Goal: Information Seeking & Learning: Learn about a topic

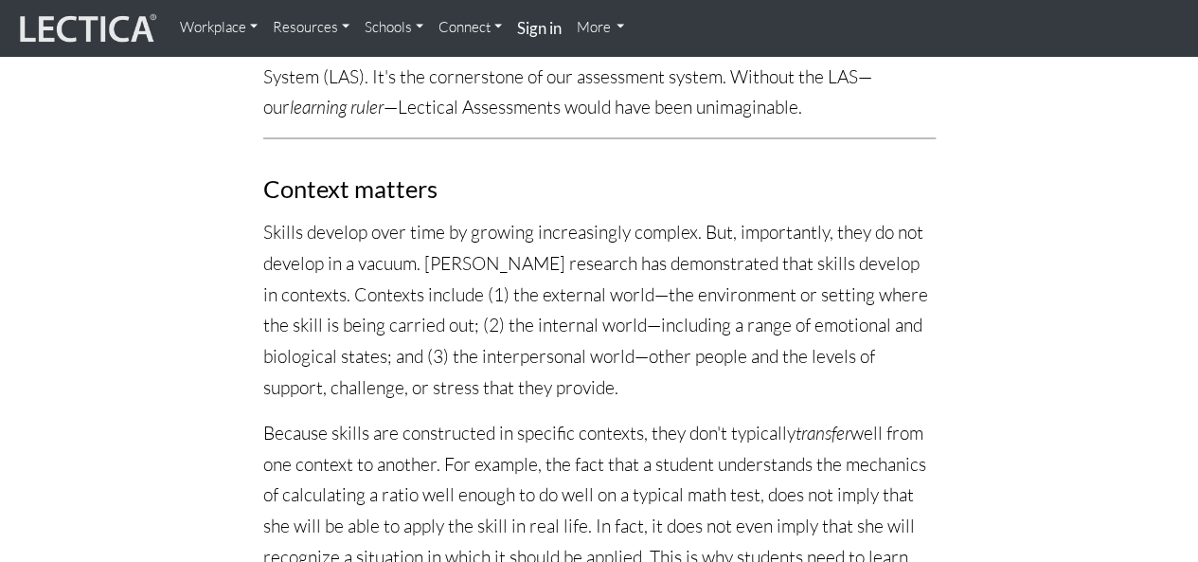
scroll to position [1794, 0]
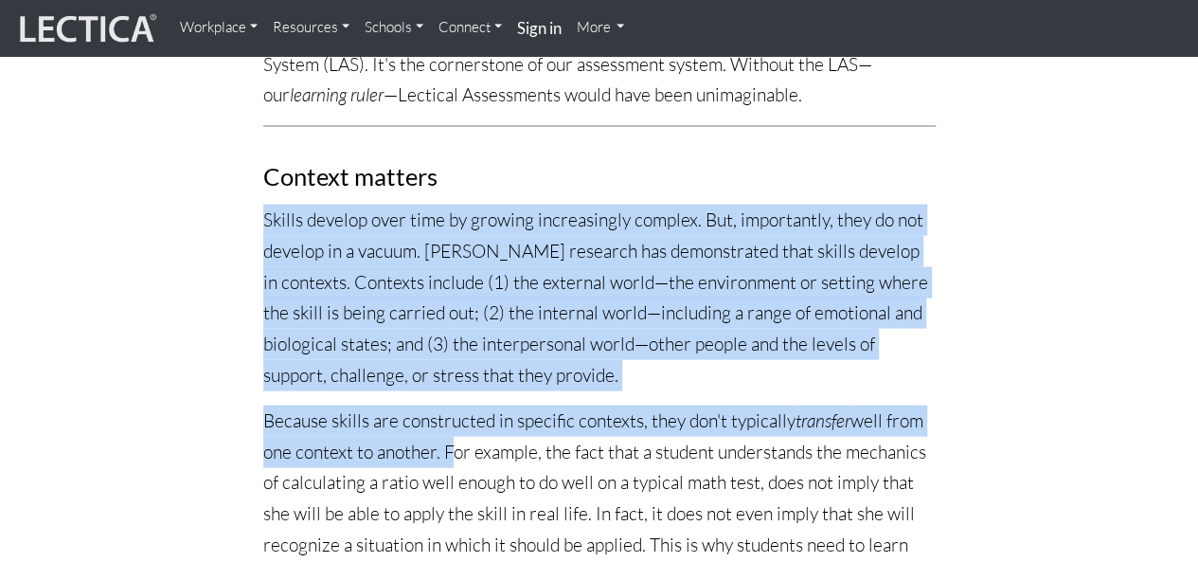
drag, startPoint x: 263, startPoint y: 186, endPoint x: 442, endPoint y: 422, distance: 296.8
copy div "Skills develop over time by growing increasingly complex. But, importantly, the…"
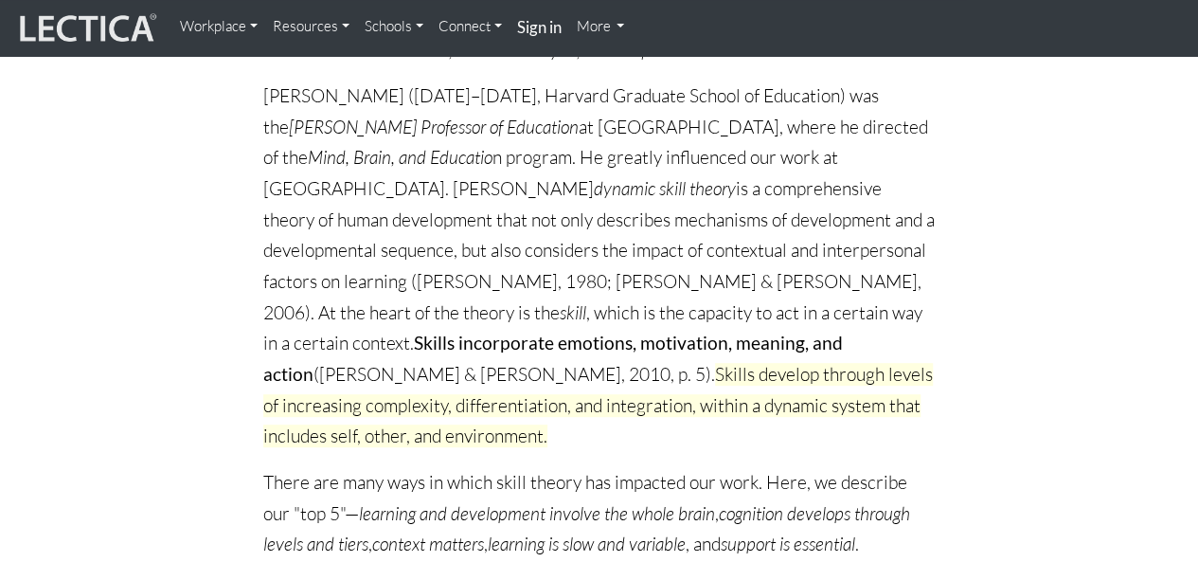
scroll to position [129, 0]
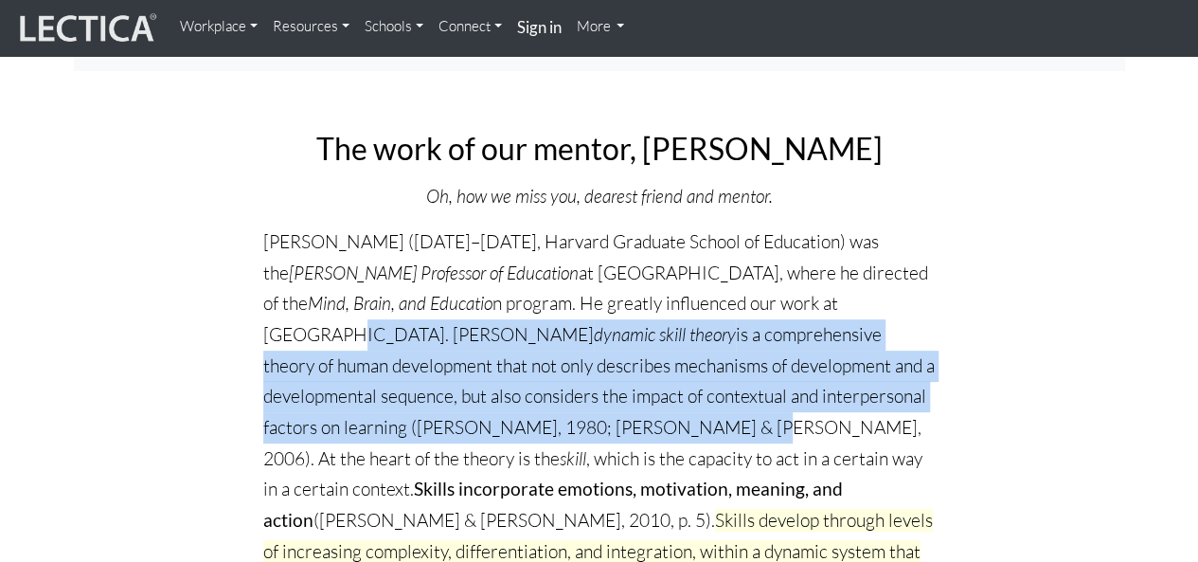
drag, startPoint x: 327, startPoint y: 333, endPoint x: 625, endPoint y: 421, distance: 311.0
click at [625, 421] on p "[PERSON_NAME] ([DATE]–[DATE], Harvard Graduate School of Education) was the [PE…" at bounding box center [599, 411] width 672 height 371
copy p "[PERSON_NAME] dynamic skill theory is a comprehensive theory of human developme…"
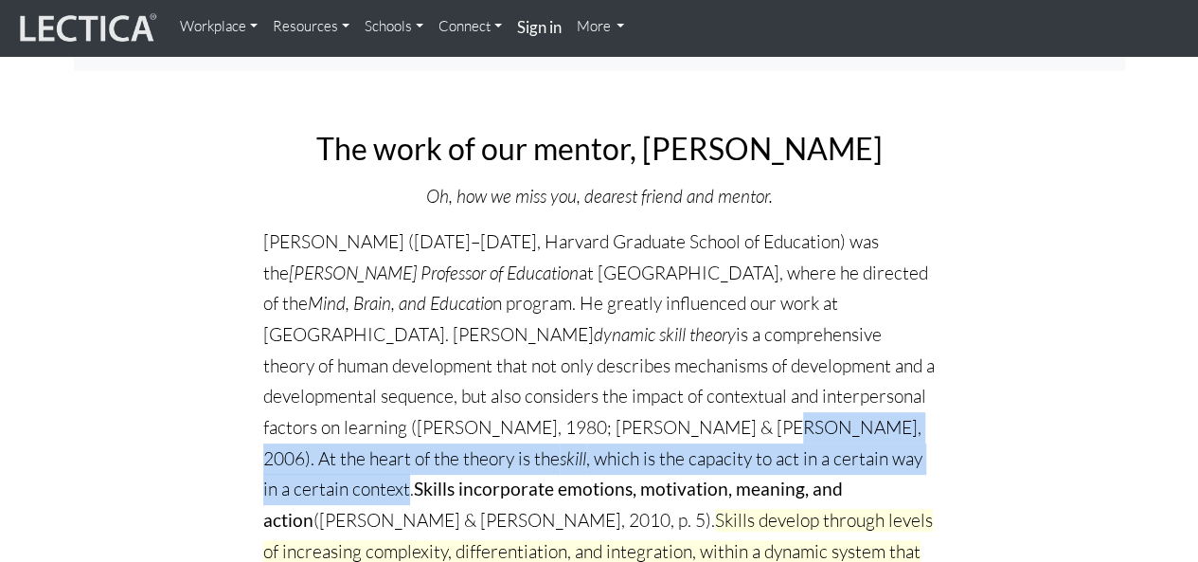
drag, startPoint x: 634, startPoint y: 425, endPoint x: 737, endPoint y: 444, distance: 104.9
click at [737, 444] on p "[PERSON_NAME] ([DATE]–[DATE], Harvard Graduate School of Education) was the [PE…" at bounding box center [599, 411] width 672 height 371
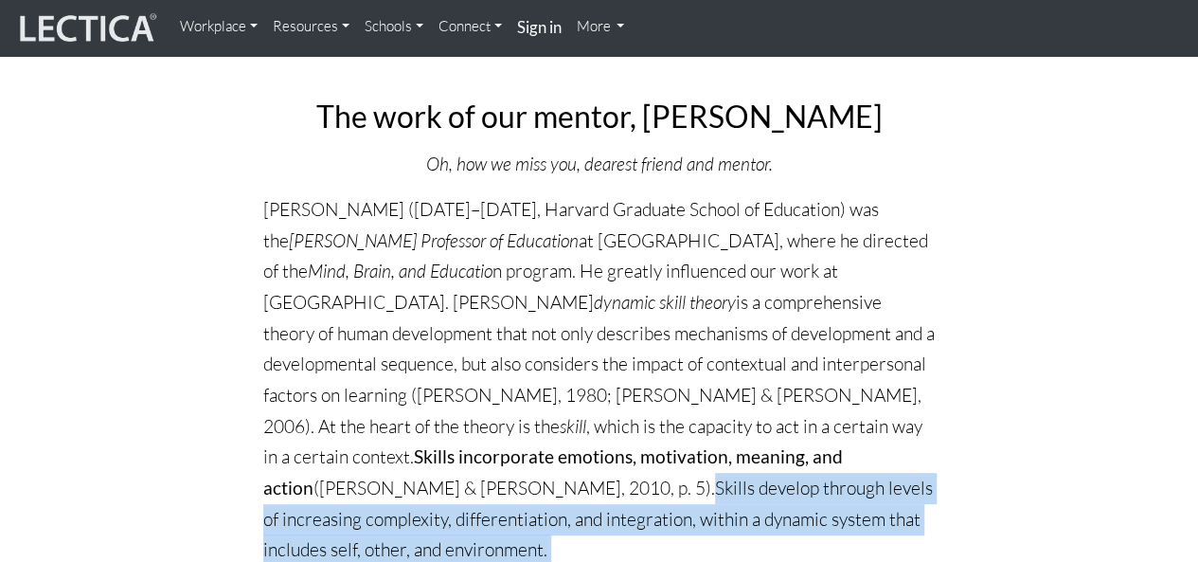
scroll to position [167, 0]
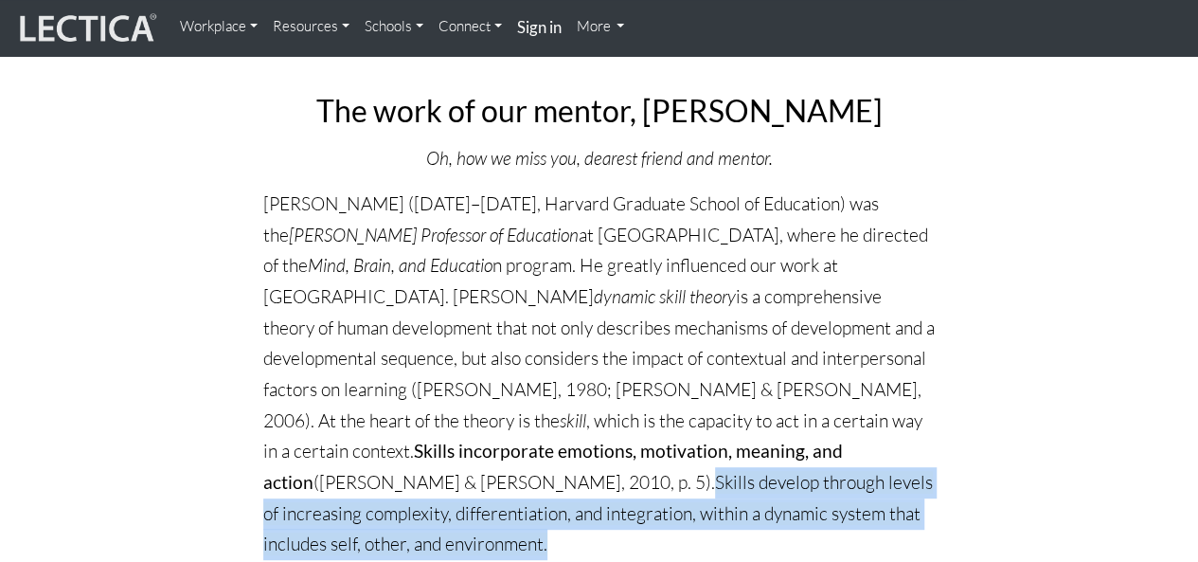
drag, startPoint x: 845, startPoint y: 489, endPoint x: 710, endPoint y: 521, distance: 138.3
click at [710, 521] on p "[PERSON_NAME] ([DATE]–[DATE], Harvard Graduate School of Education) was the [PE…" at bounding box center [599, 373] width 672 height 371
copy span "Skills develop through levels of increasing complexity, differentiation, and in…"
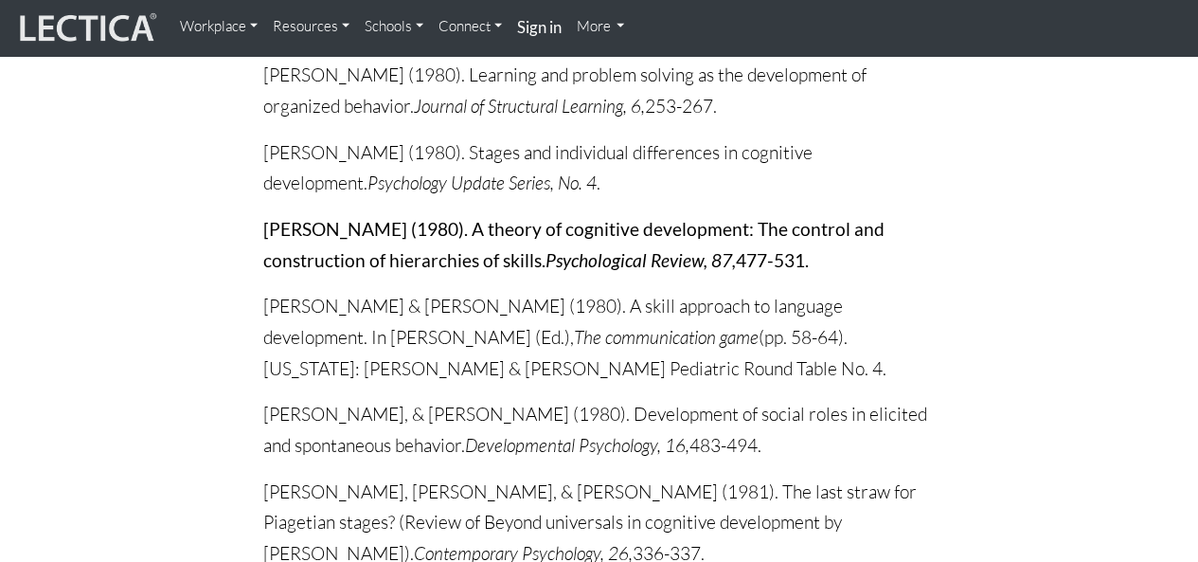
scroll to position [5491, 0]
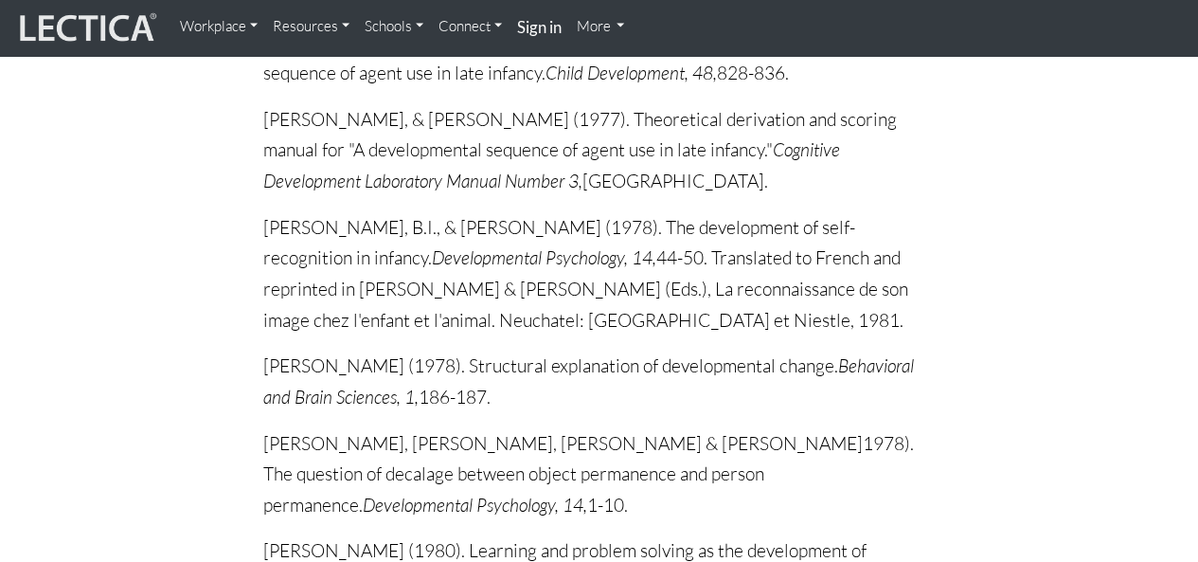
drag, startPoint x: 263, startPoint y: 419, endPoint x: 655, endPoint y: 456, distance: 393.8
click at [655, 535] on p "[PERSON_NAME] (1980). Learning and problem solving as the development of organi…" at bounding box center [599, 566] width 672 height 62
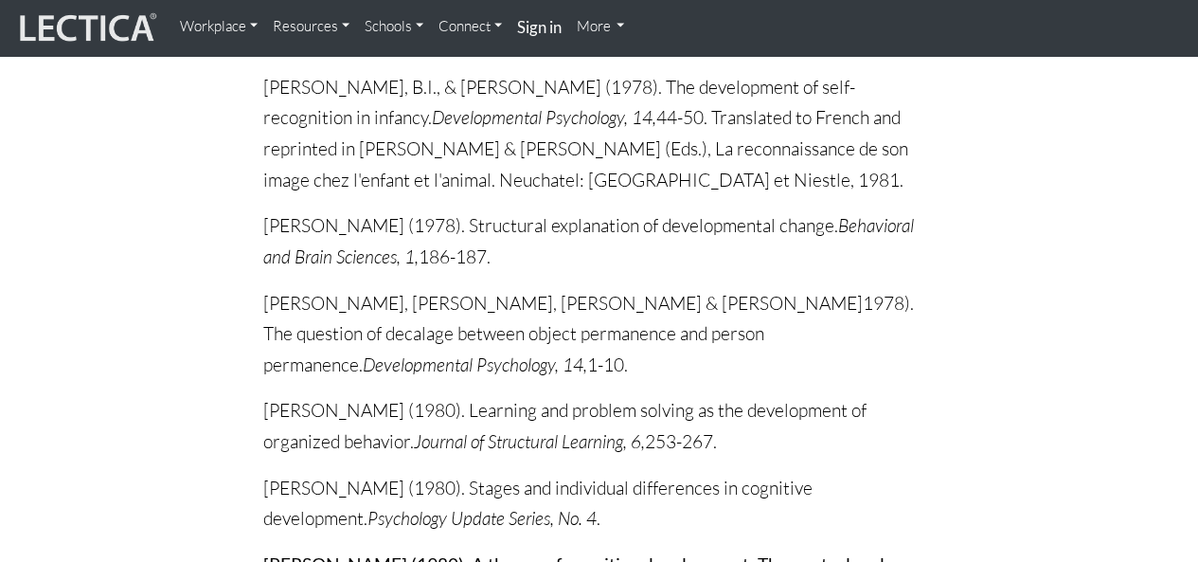
scroll to position [5642, 0]
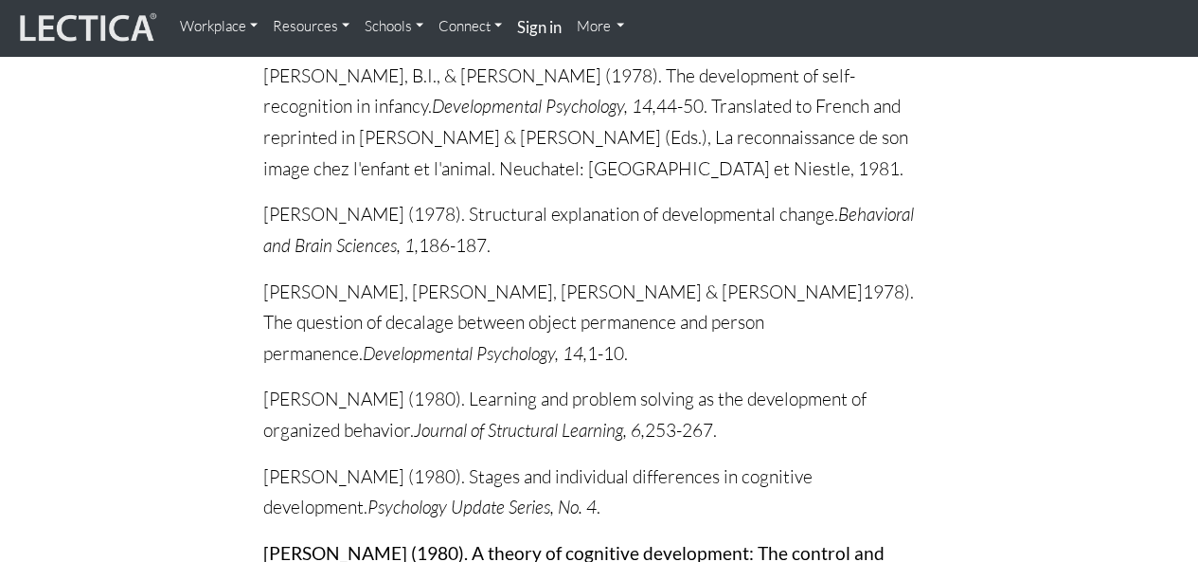
click at [543, 542] on strong "[PERSON_NAME] (1980). A theory of cognitive development: The control and constr…" at bounding box center [573, 568] width 621 height 53
drag, startPoint x: 258, startPoint y: 426, endPoint x: 831, endPoint y: 459, distance: 574.9
copy p "[PERSON_NAME] (1980). A theory of cognitive development: The control and constr…"
drag, startPoint x: 630, startPoint y: 548, endPoint x: 674, endPoint y: 546, distance: 44.6
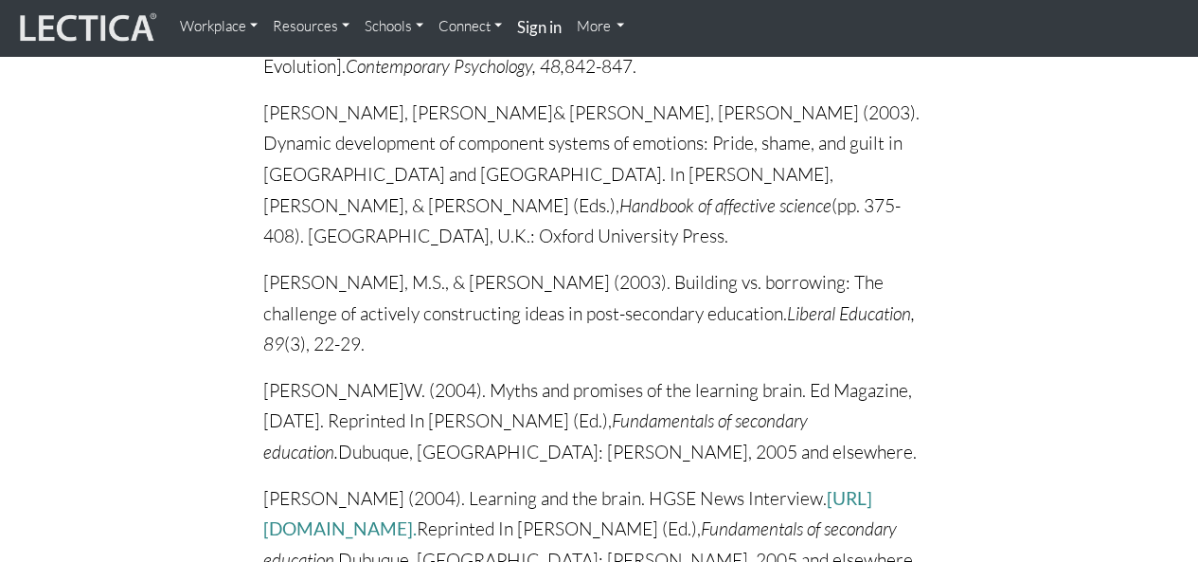
scroll to position [23539, 0]
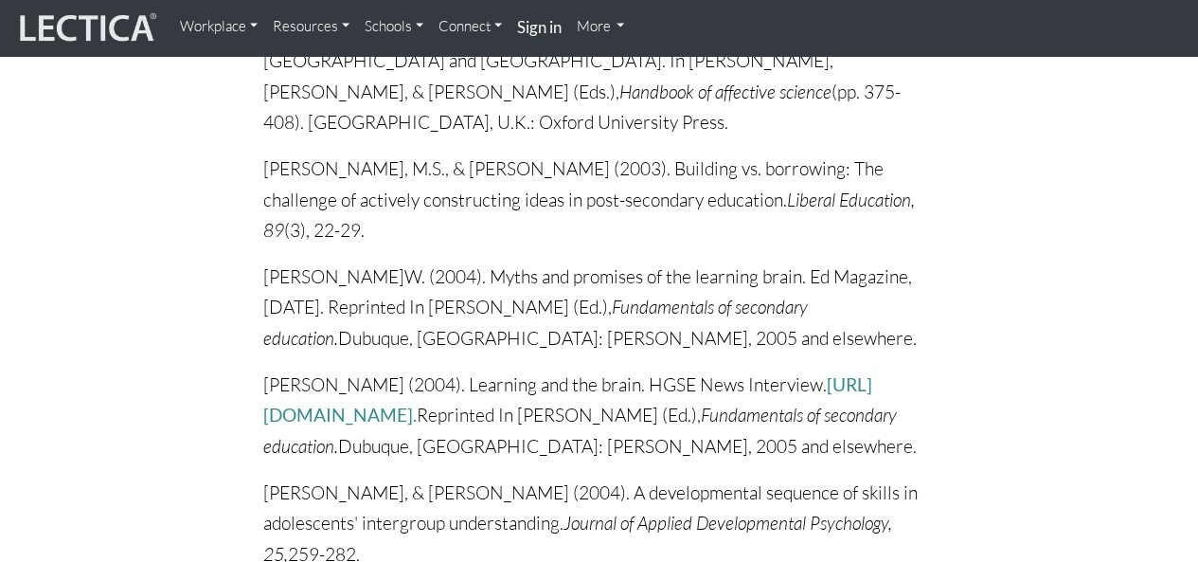
drag, startPoint x: 261, startPoint y: 121, endPoint x: 722, endPoint y: 185, distance: 464.6
copy p "[PERSON_NAME] & [PERSON_NAME] (2006). Dynamic development of action and thought…"
